Goal: Information Seeking & Learning: Learn about a topic

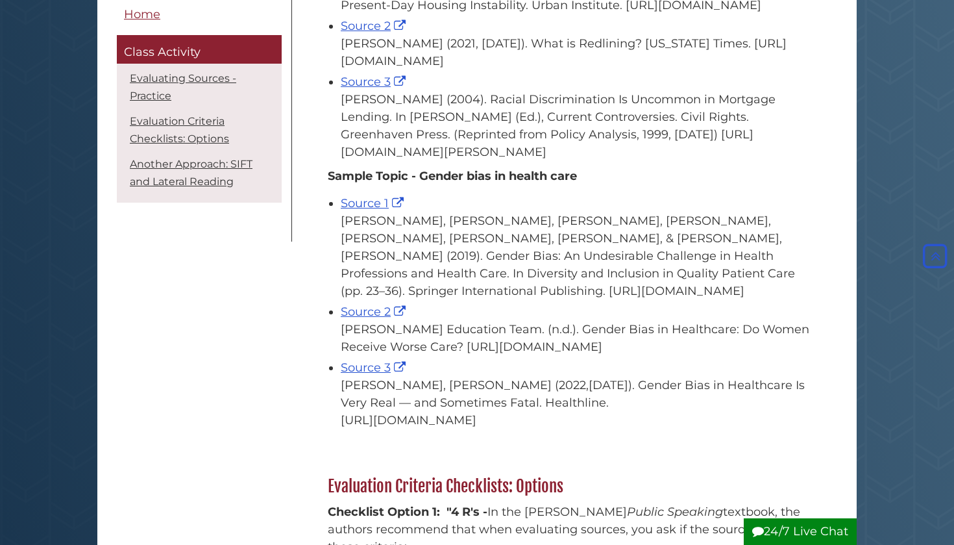
scroll to position [742, 0]
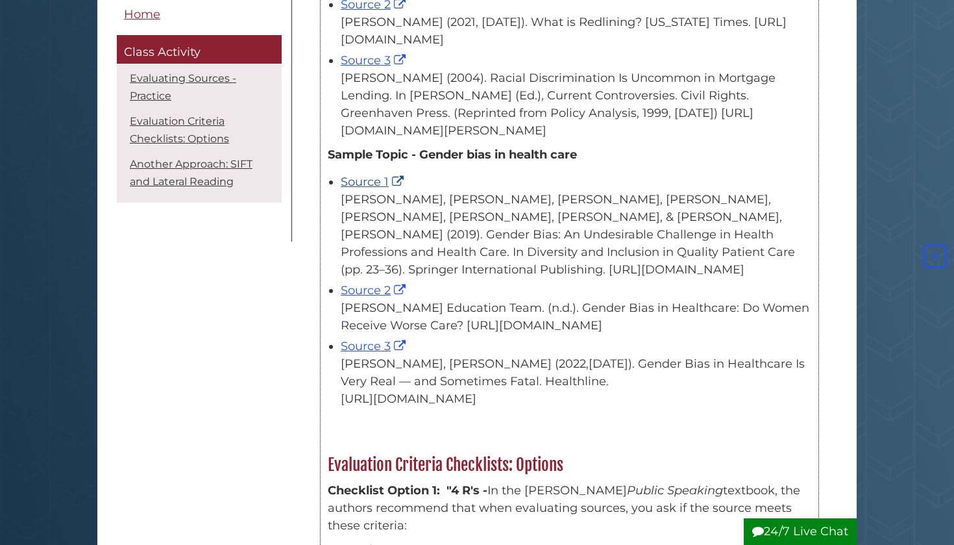
click at [374, 189] on link "Source 1" at bounding box center [374, 182] width 66 height 14
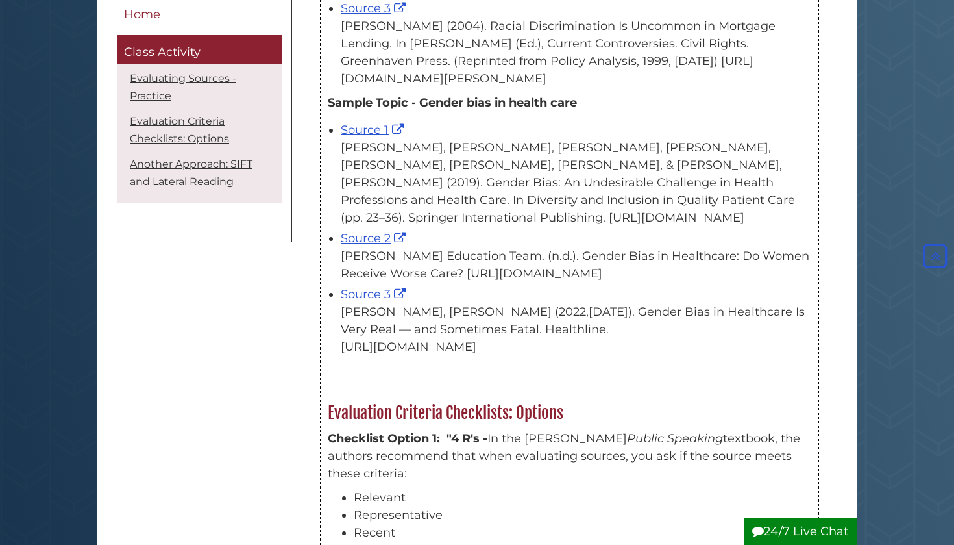
scroll to position [775, 0]
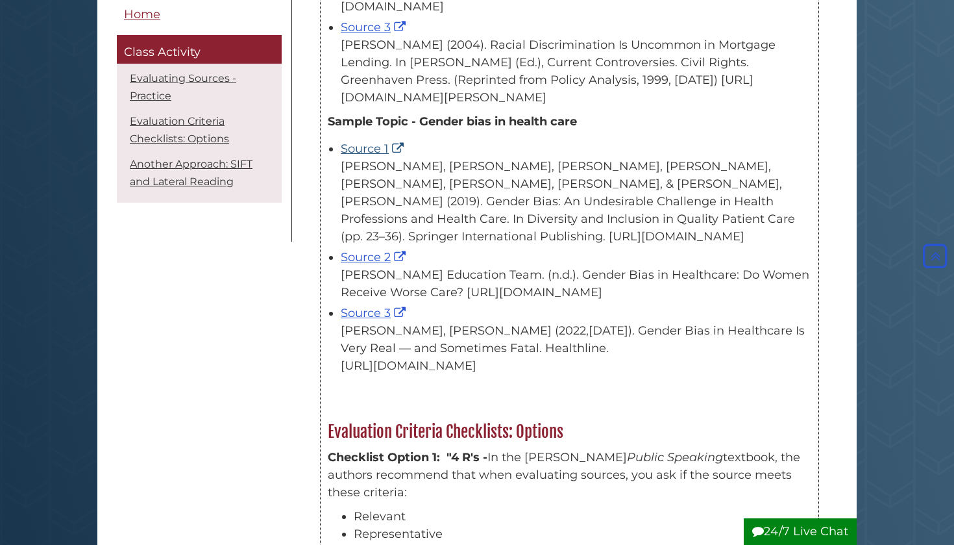
click at [374, 156] on link "Source 1" at bounding box center [374, 148] width 66 height 14
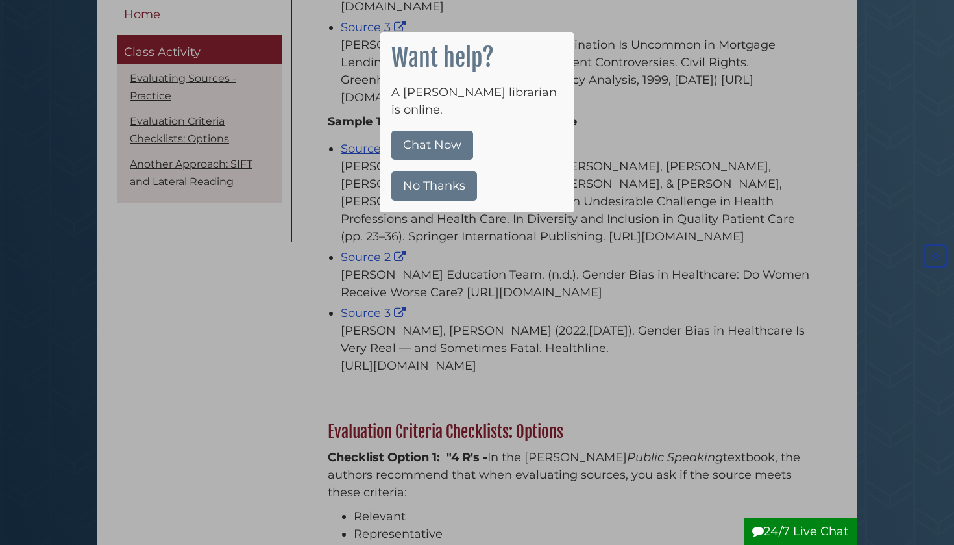
click at [398, 271] on div at bounding box center [477, 272] width 954 height 545
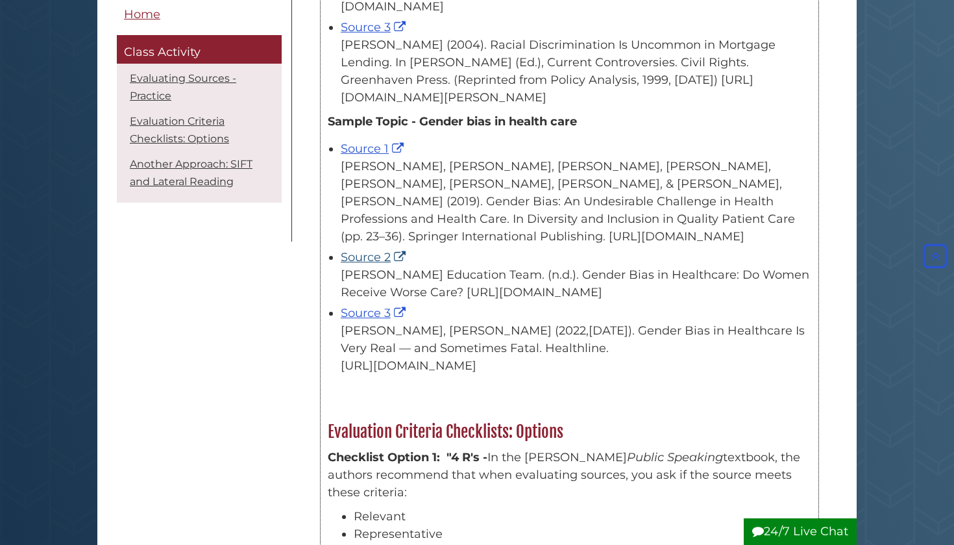
click at [380, 264] on link "Source 2" at bounding box center [375, 257] width 68 height 14
click at [367, 320] on link "Source 3" at bounding box center [375, 313] width 68 height 14
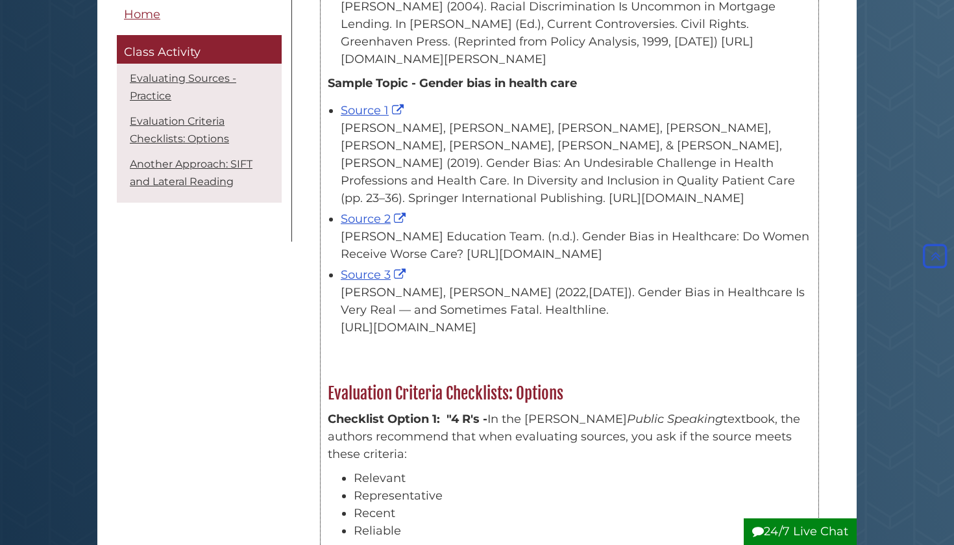
scroll to position [815, 0]
click at [369, 116] on link "Source 1" at bounding box center [374, 109] width 66 height 14
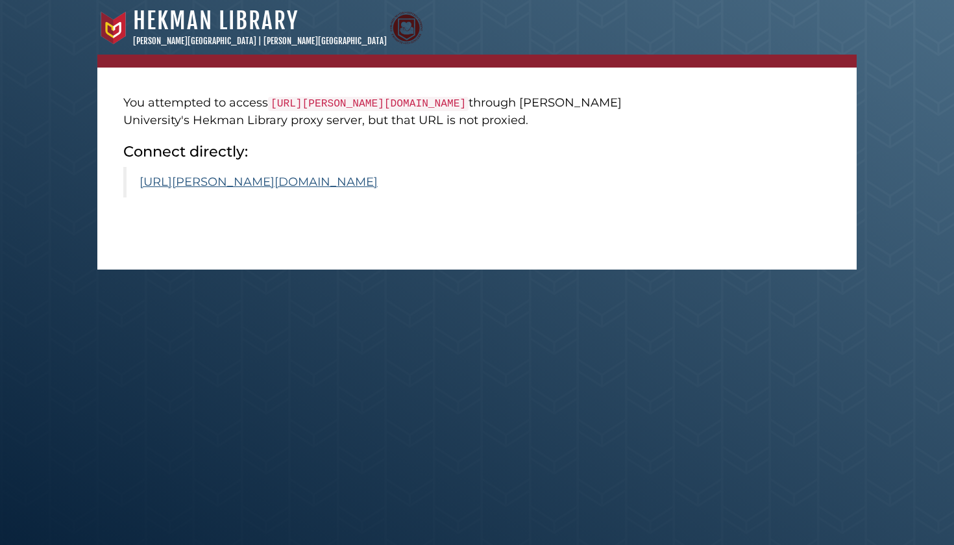
click at [325, 189] on link "[URL][PERSON_NAME][DOMAIN_NAME]" at bounding box center [259, 182] width 238 height 14
click at [378, 189] on link "https://calvin.primo.exlibrisgroup.com/permalink/01CALVIN_INST/1p09kqq/cdi_spri…" at bounding box center [259, 182] width 238 height 14
click at [378, 189] on link "[URL][PERSON_NAME][DOMAIN_NAME]" at bounding box center [259, 182] width 238 height 14
click at [325, 189] on link "[URL][PERSON_NAME][DOMAIN_NAME]" at bounding box center [259, 182] width 238 height 14
